Goal: Information Seeking & Learning: Learn about a topic

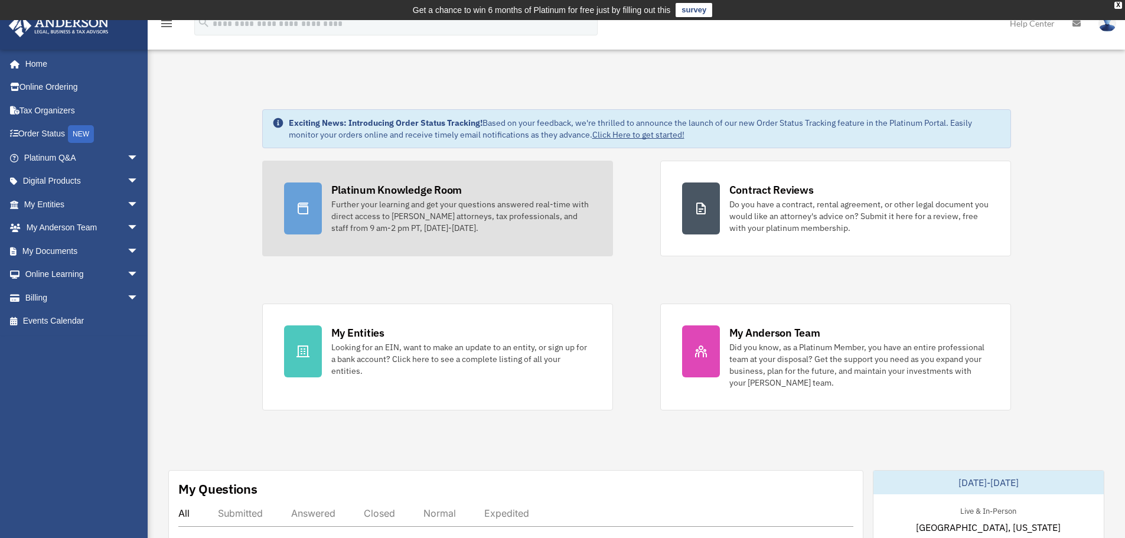
click at [391, 210] on div "Further your learning and get your questions answered real-time with direct acc…" at bounding box center [461, 215] width 260 height 35
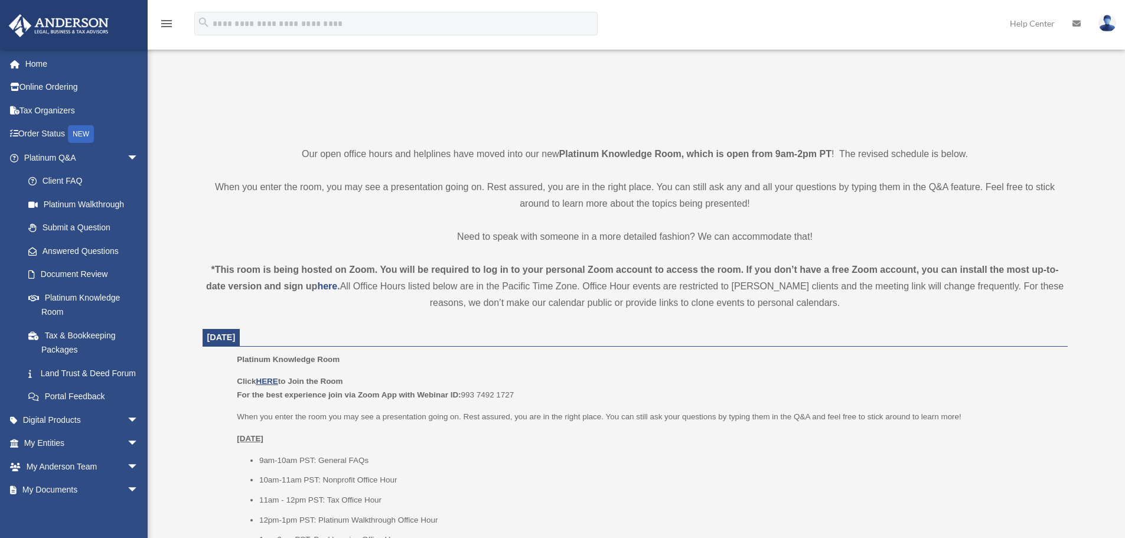
scroll to position [236, 0]
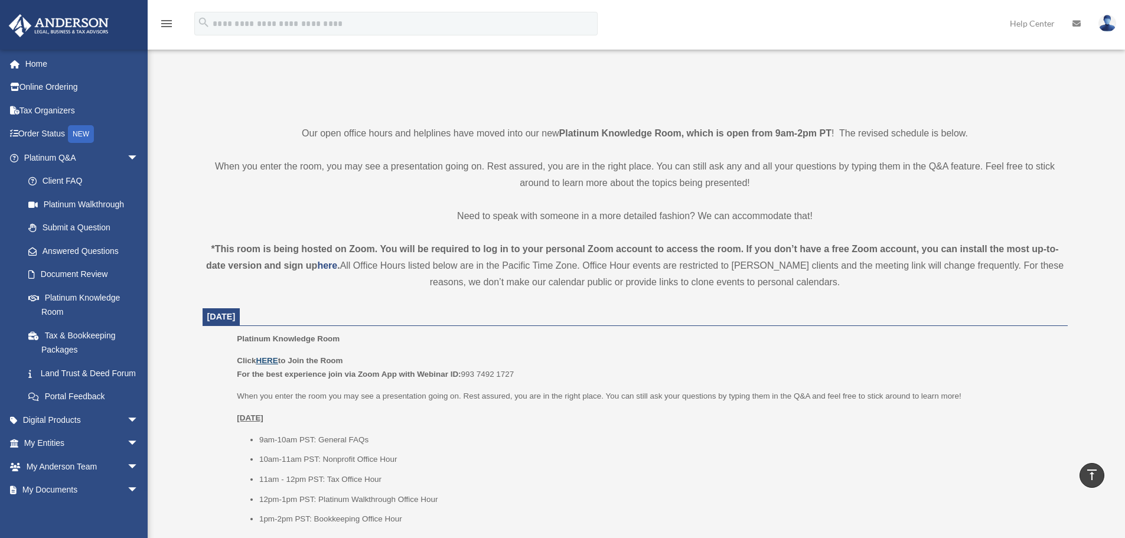
click at [265, 357] on u "HERE" at bounding box center [267, 360] width 22 height 9
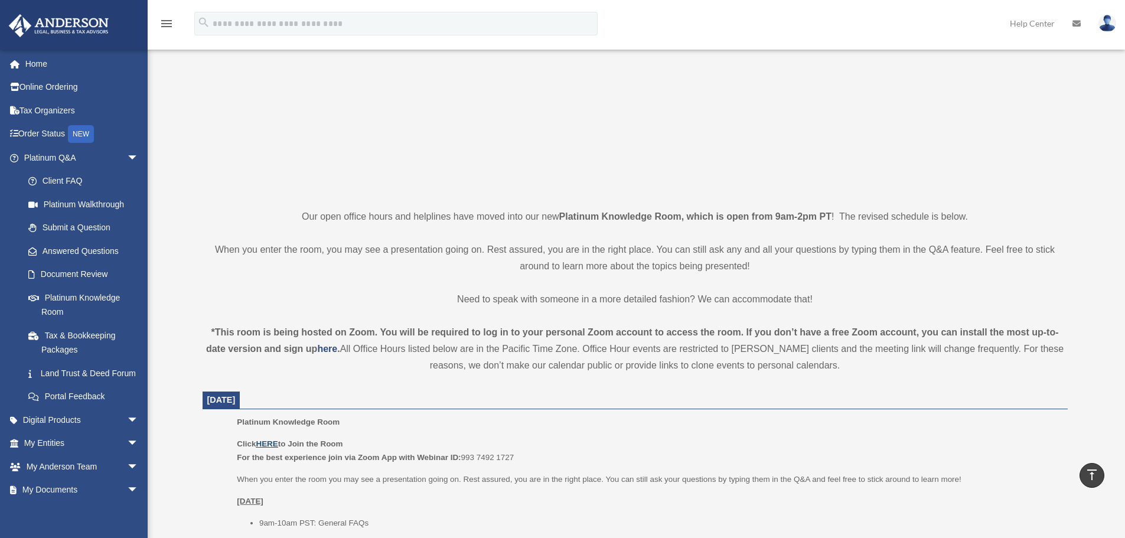
scroll to position [0, 0]
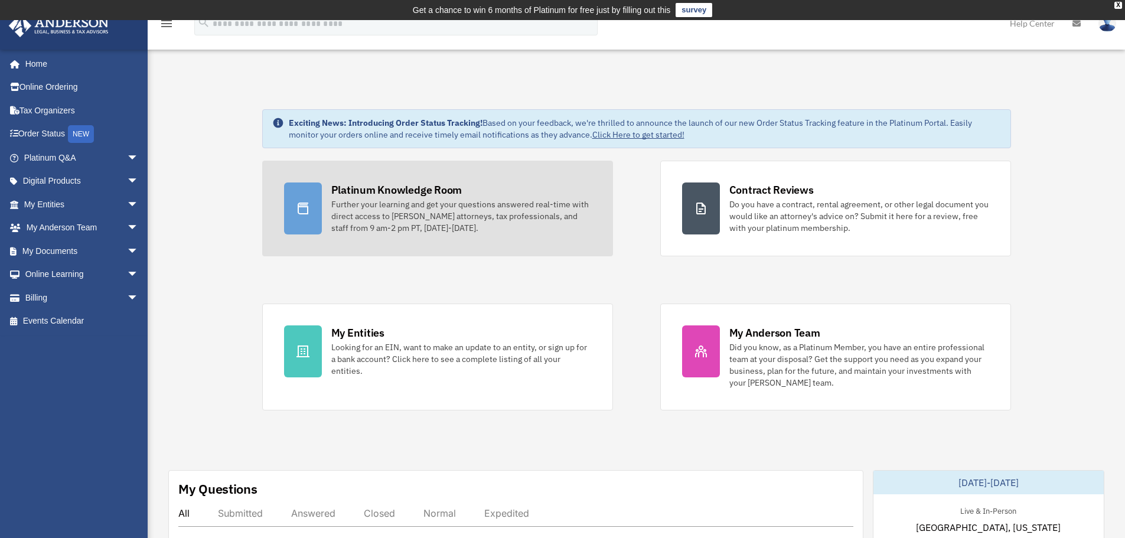
click at [439, 209] on div "Further your learning and get your questions answered real-time with direct acc…" at bounding box center [461, 215] width 260 height 35
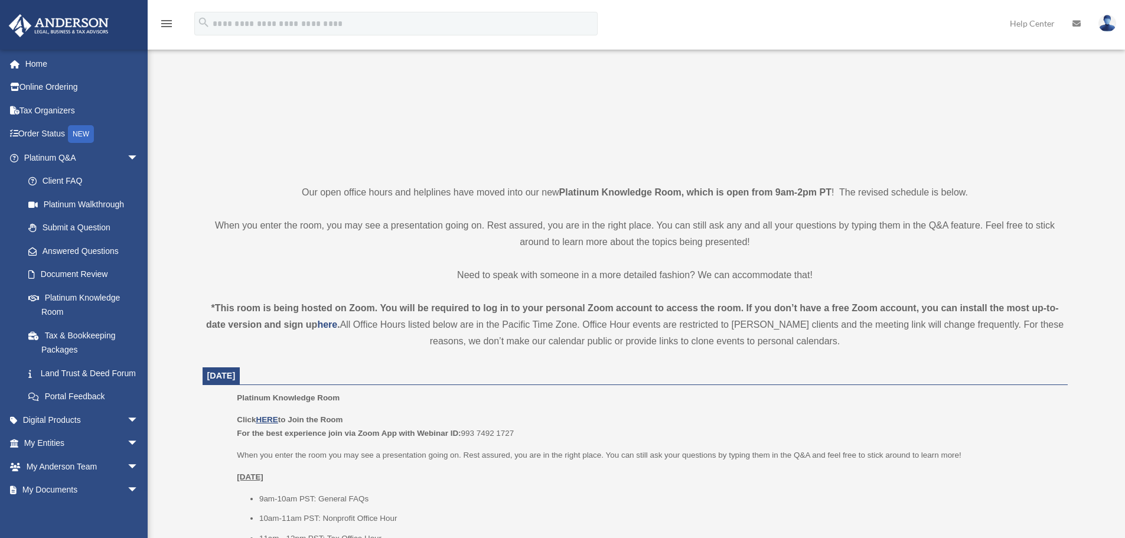
scroll to position [236, 0]
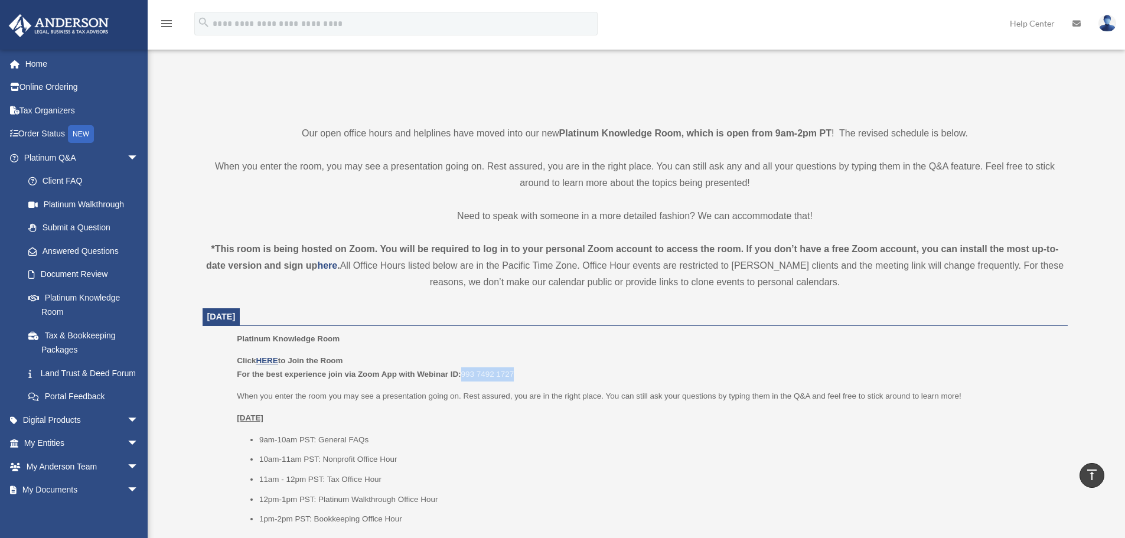
drag, startPoint x: 526, startPoint y: 371, endPoint x: 462, endPoint y: 373, distance: 63.8
click at [462, 373] on p "Click HERE to Join the Room For the best experience join via Zoom App with Webi…" at bounding box center [648, 368] width 822 height 28
copy p "993 7492 1727"
click at [537, 374] on p "Click HERE to Join the Room For the best experience join via Zoom App with Webi…" at bounding box center [648, 368] width 822 height 28
drag, startPoint x: 530, startPoint y: 374, endPoint x: 233, endPoint y: 363, distance: 297.2
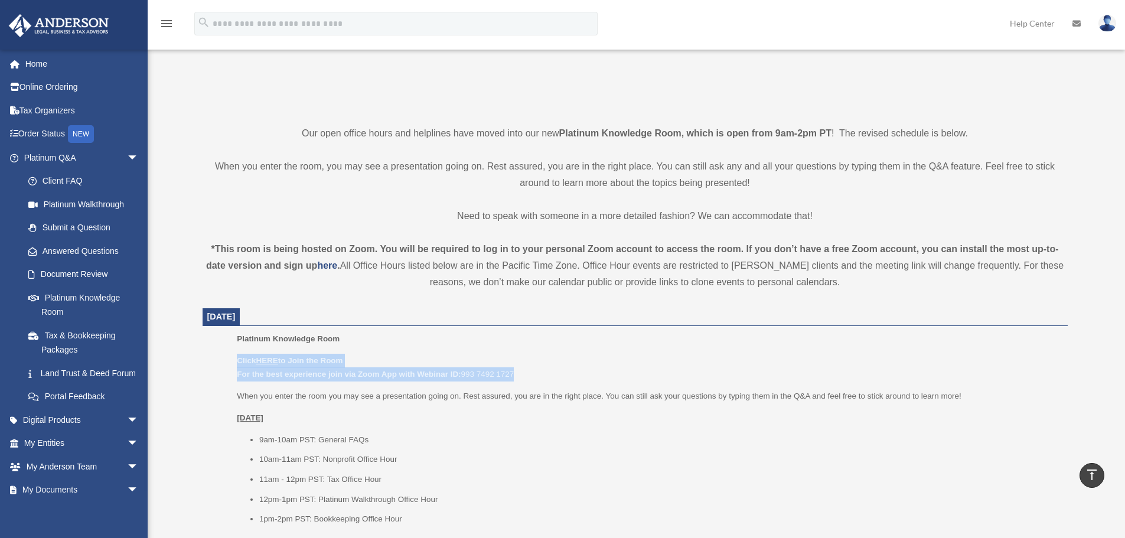
click at [233, 363] on ul "Platinum Knowledge Room Click HERE to Join the Room For the best experience joi…" at bounding box center [635, 433] width 848 height 202
click at [1094, 474] on icon "vertical_align_top" at bounding box center [1092, 475] width 14 height 14
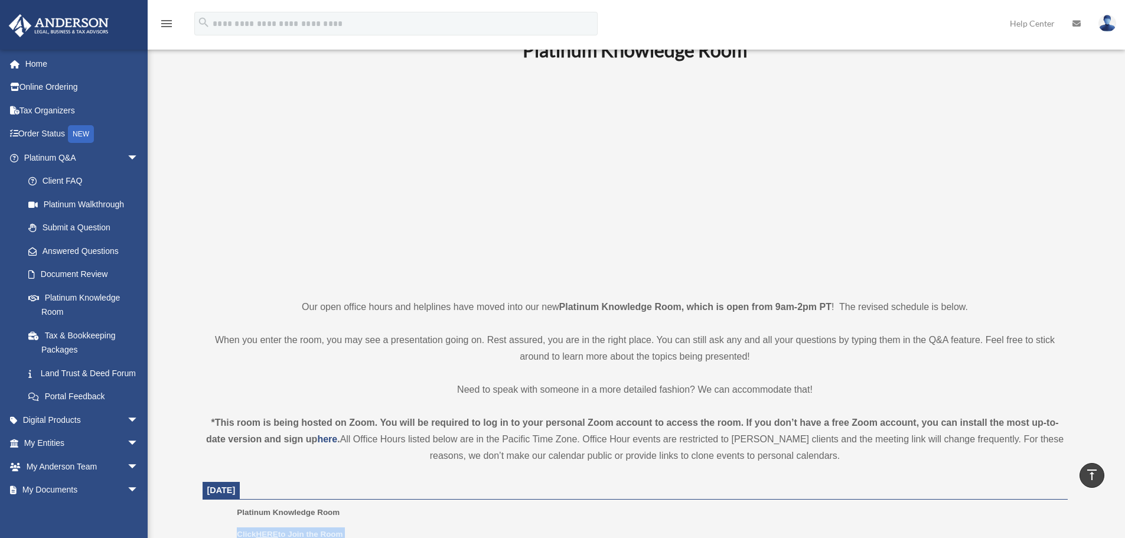
scroll to position [0, 0]
